Goal: Check status

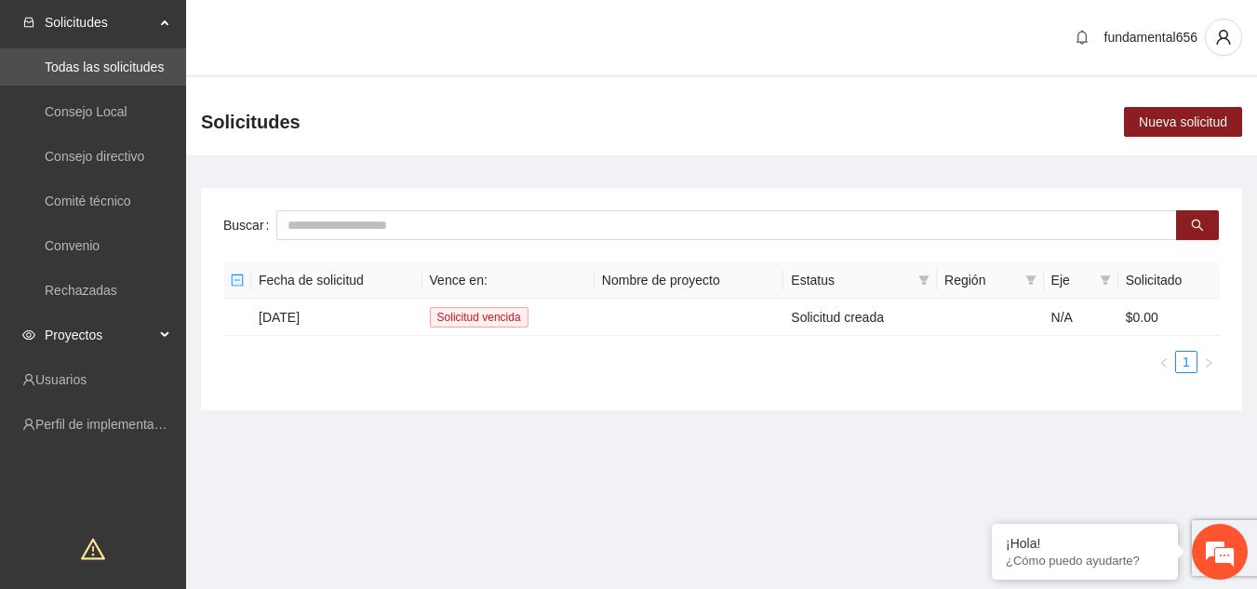
click at [166, 335] on icon at bounding box center [166, 335] width 9 height 0
click at [87, 380] on link "Activos" at bounding box center [66, 379] width 42 height 15
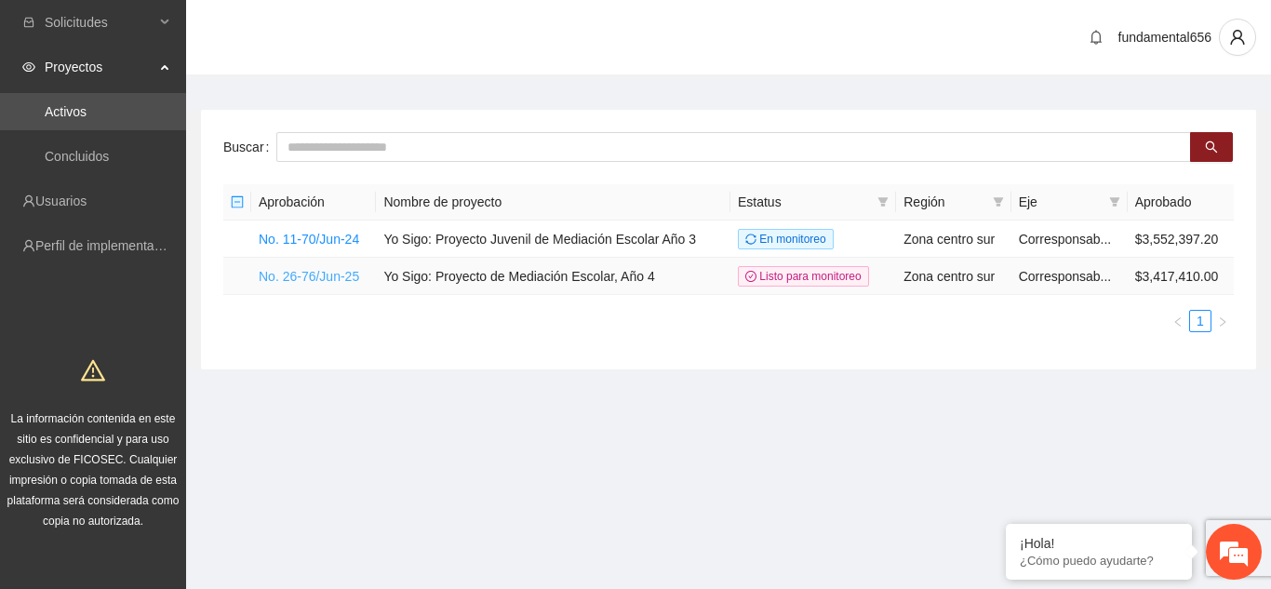
click at [329, 269] on link "No. 26-76/Jun-25" at bounding box center [309, 276] width 100 height 15
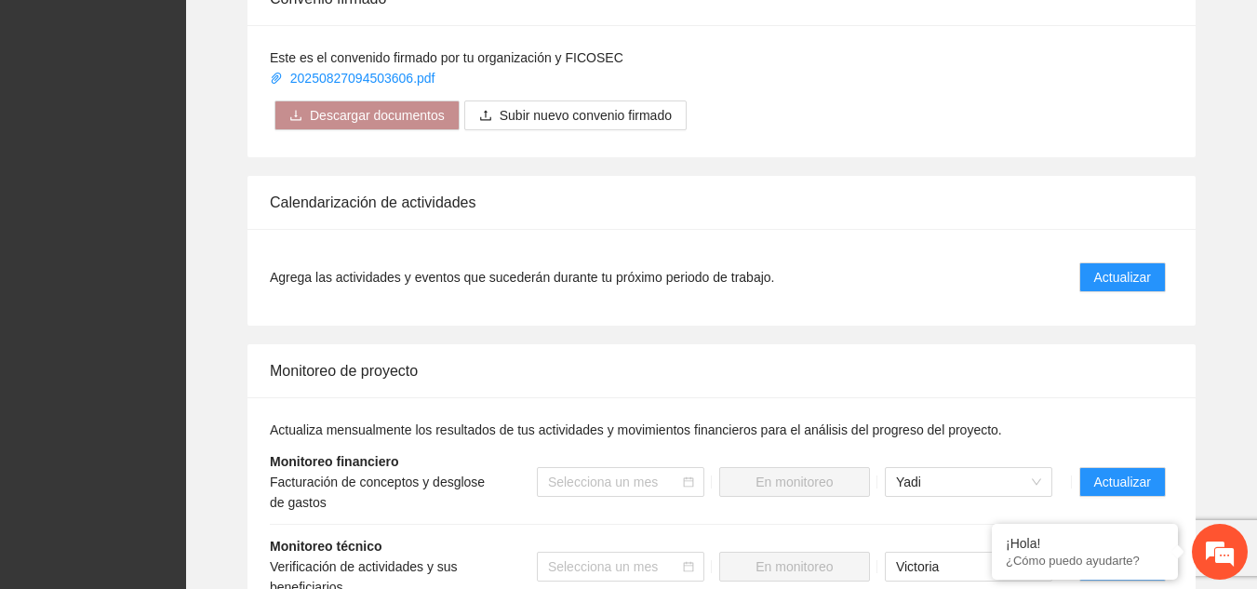
scroll to position [1444, 0]
click at [1138, 266] on span "Actualizar" at bounding box center [1122, 276] width 57 height 20
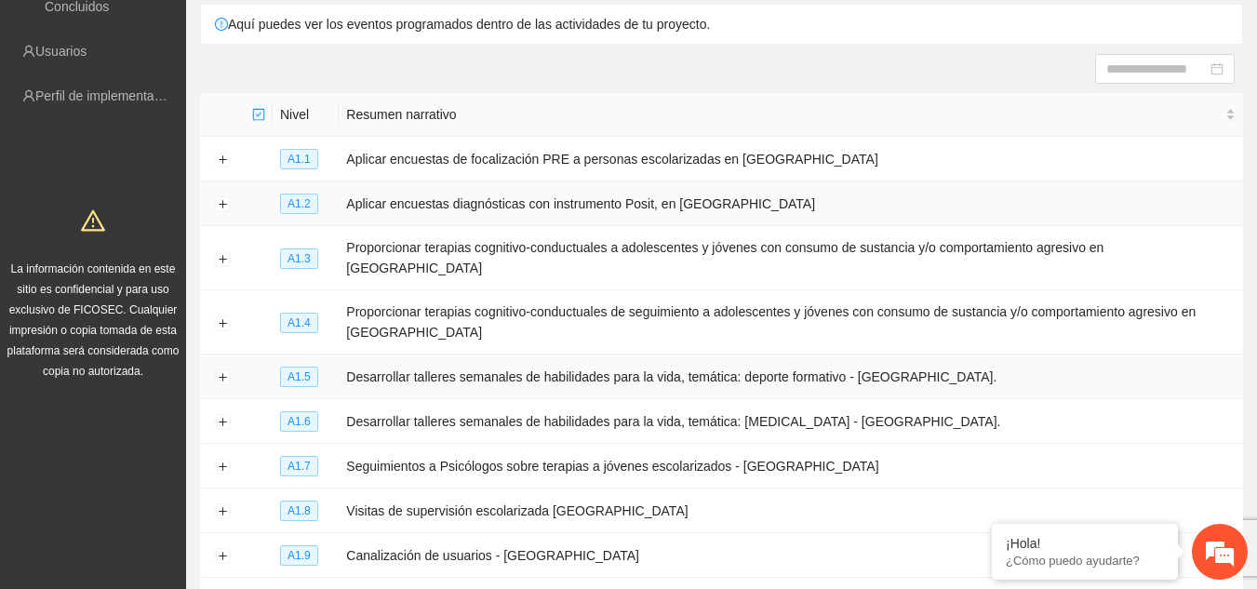
scroll to position [293, 0]
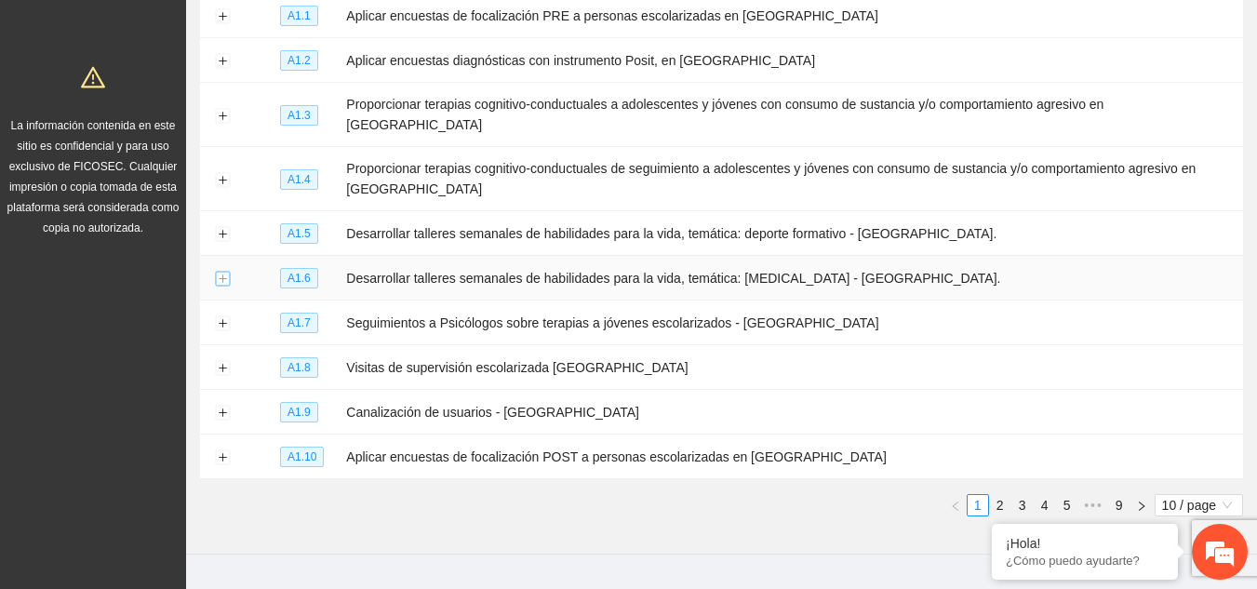
click at [226, 272] on button "Expand row" at bounding box center [222, 279] width 15 height 15
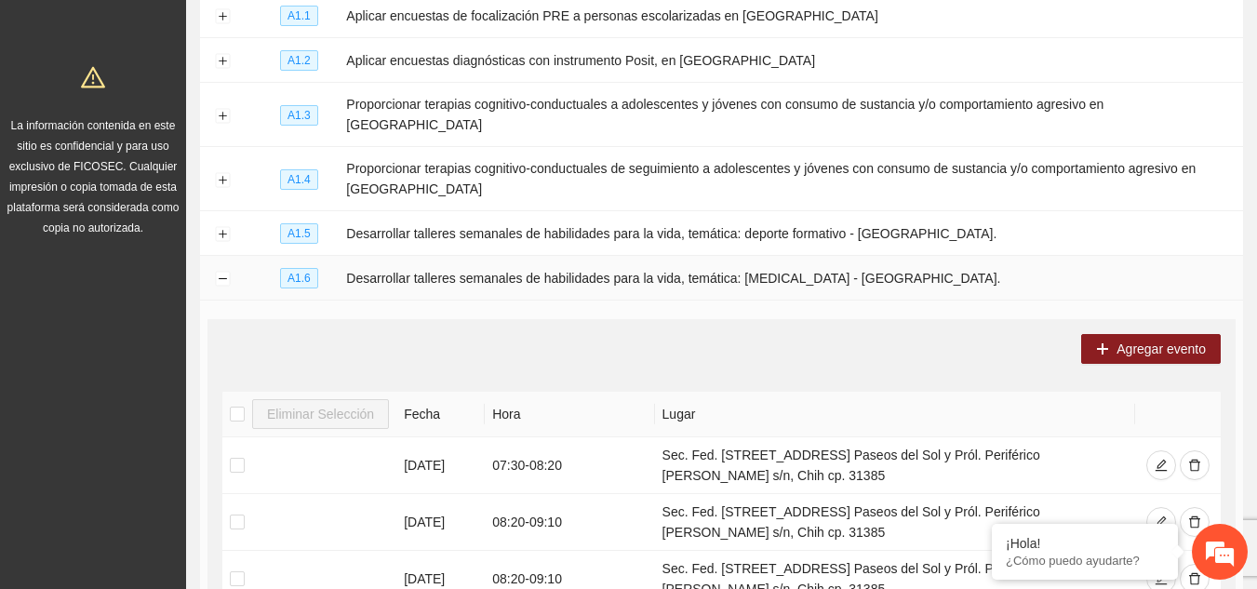
click at [223, 256] on td at bounding box center [222, 278] width 45 height 45
click at [223, 272] on button "Collapse row" at bounding box center [222, 279] width 15 height 15
